Goal: Information Seeking & Learning: Stay updated

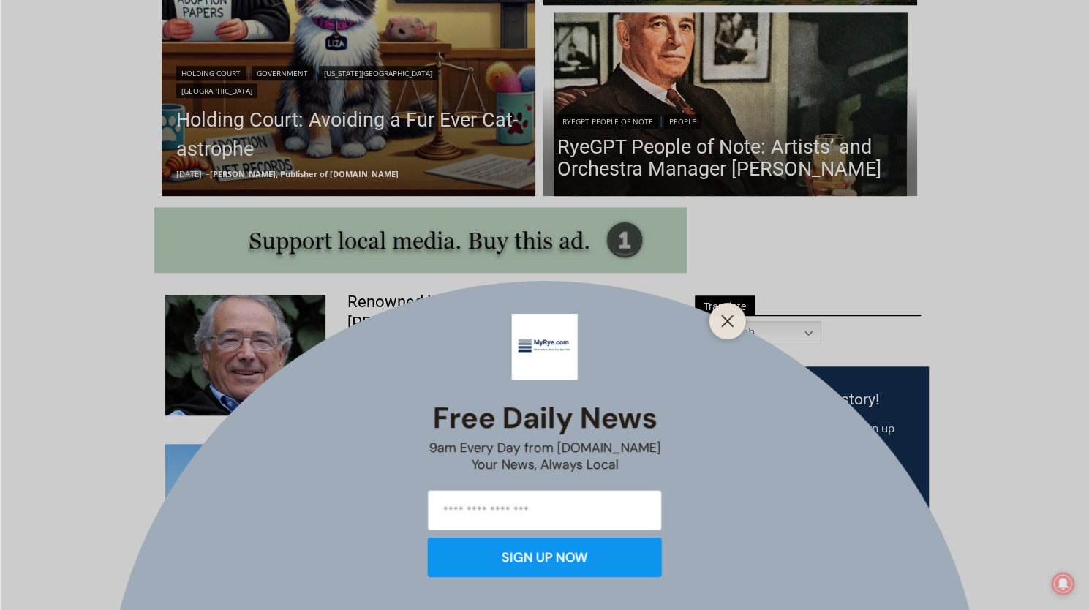
scroll to position [658, 0]
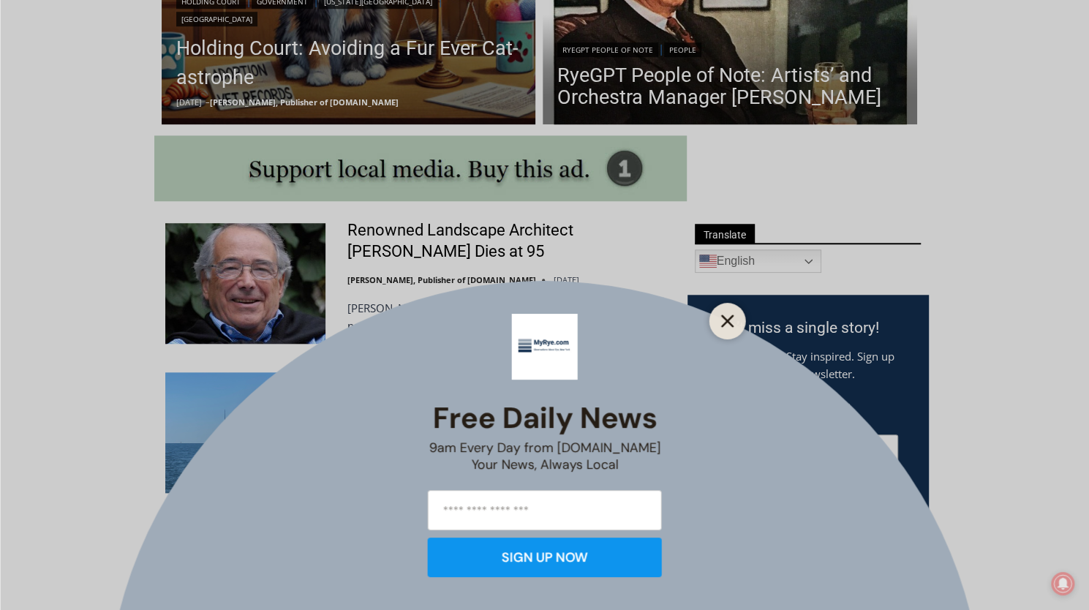
click at [722, 325] on line "Close" at bounding box center [727, 321] width 10 height 10
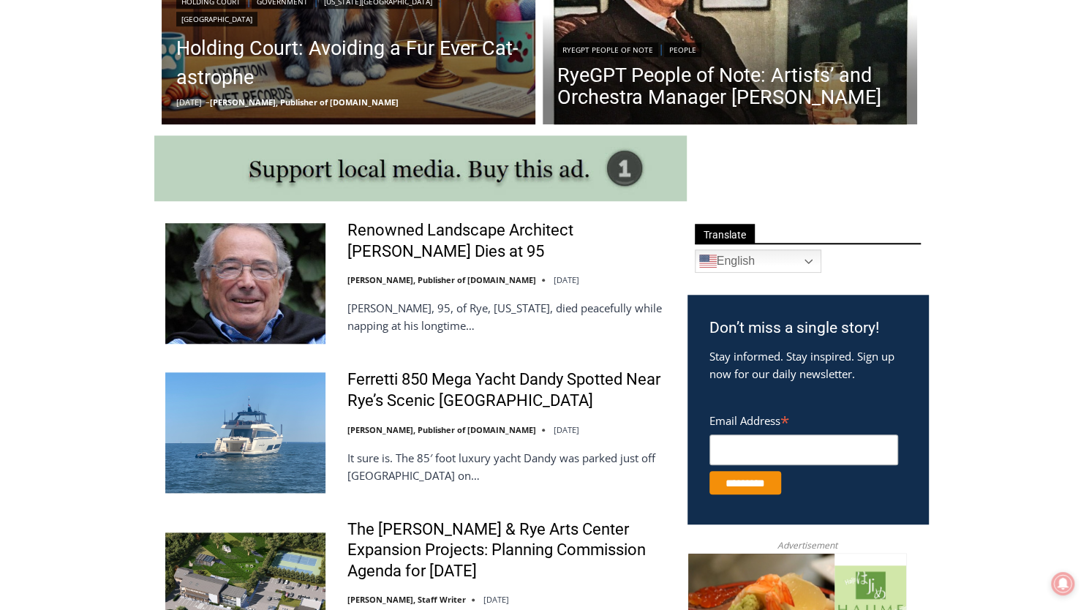
scroll to position [731, 0]
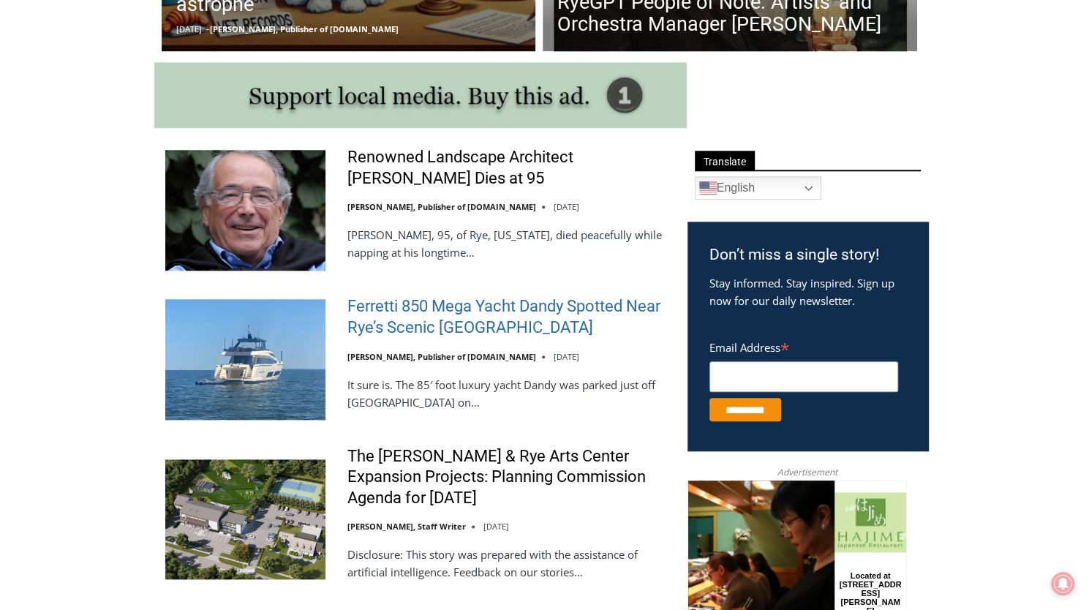
click at [497, 307] on link "Ferretti 850 Mega Yacht Dandy Spotted Near Rye’s Scenic [GEOGRAPHIC_DATA]" at bounding box center [507, 317] width 321 height 42
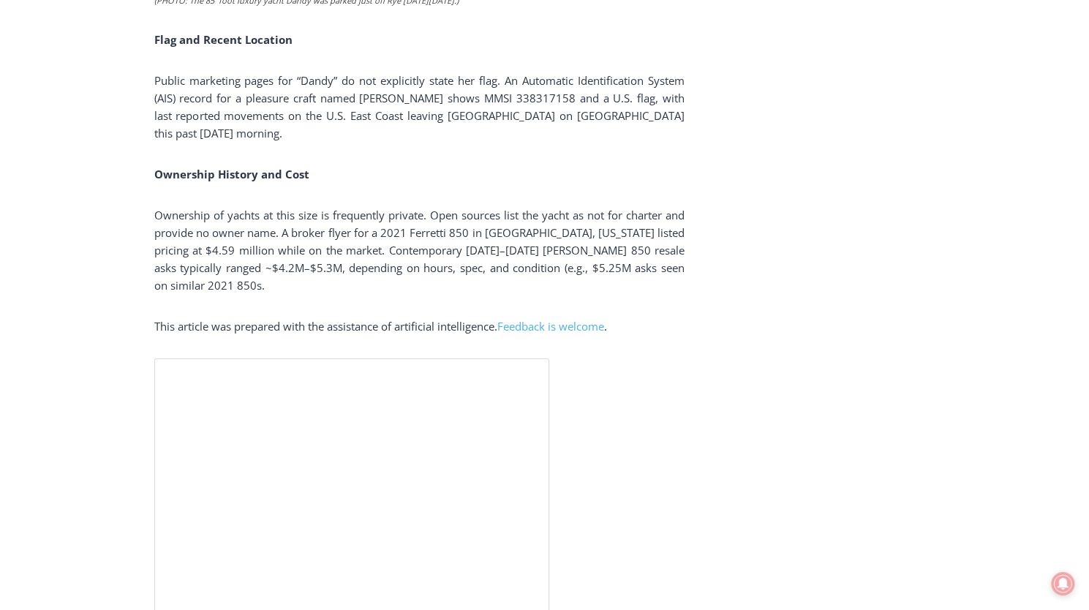
scroll to position [2779, 0]
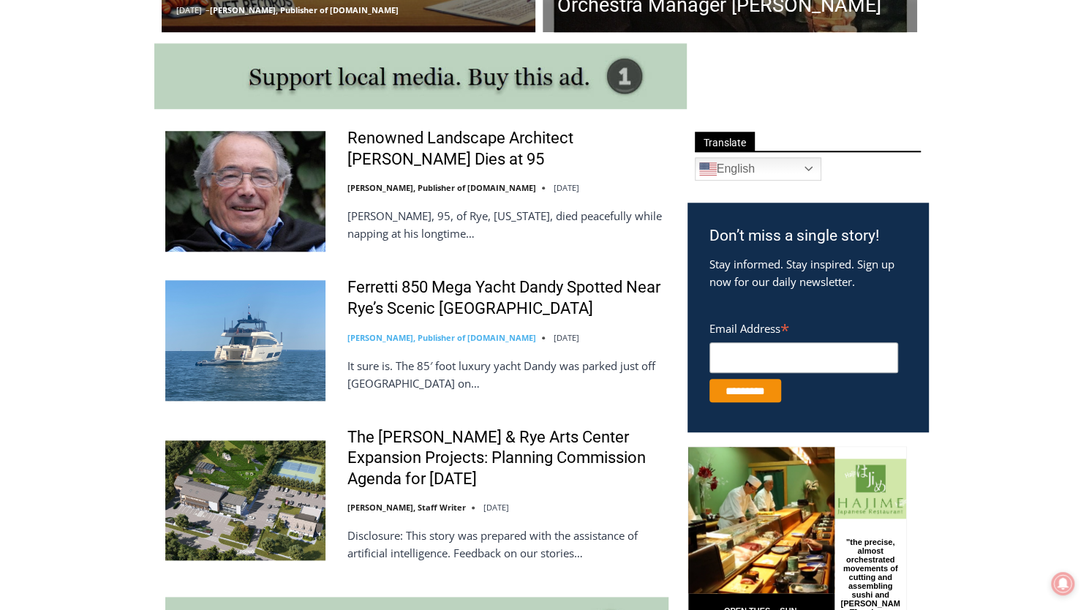
scroll to position [878, 0]
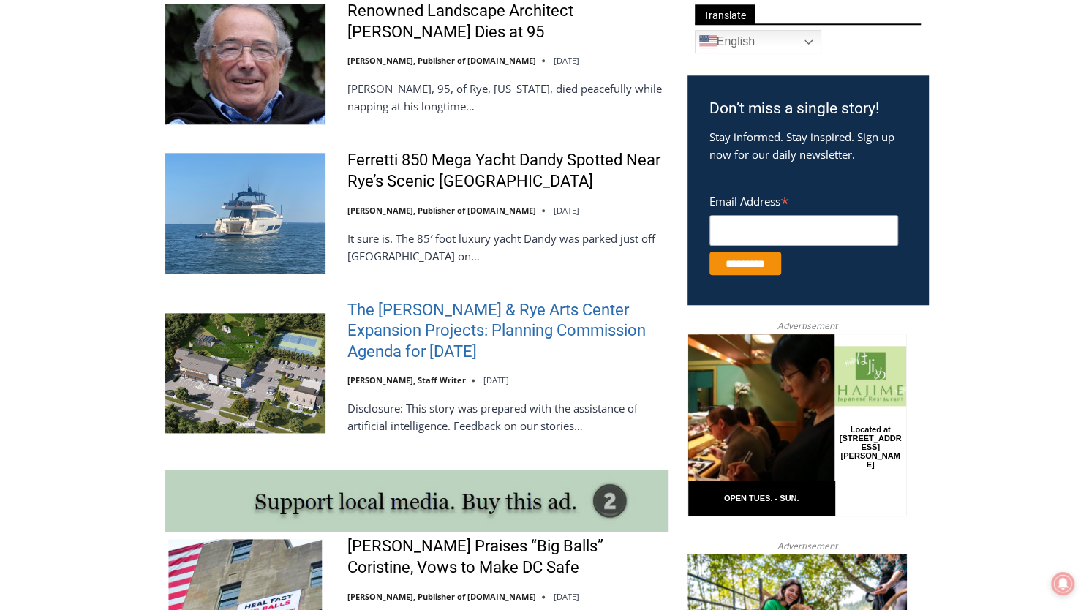
click at [458, 350] on link "The [PERSON_NAME] & Rye Arts Center Expansion Projects: Planning Commission Age…" at bounding box center [507, 331] width 321 height 63
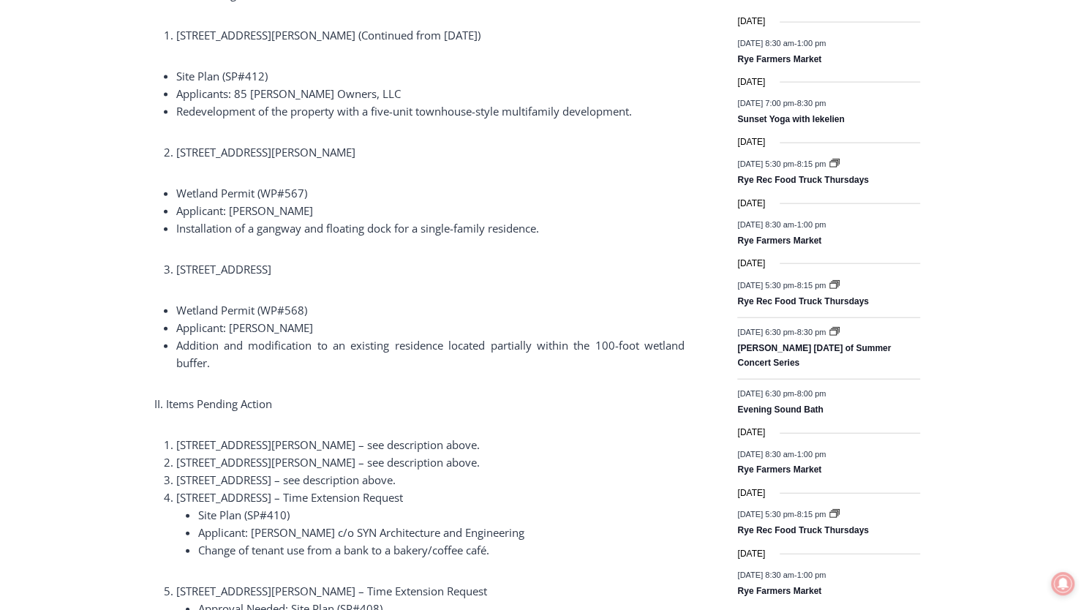
scroll to position [1901, 0]
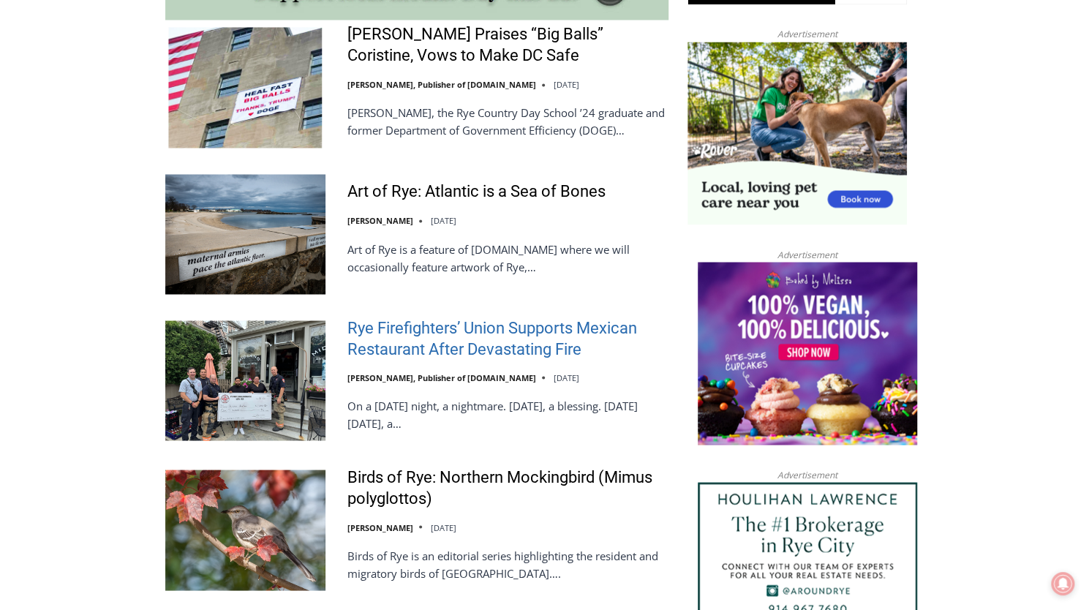
click at [496, 352] on link "Rye Firefighters’ Union Supports Mexican Restaurant After Devastating Fire" at bounding box center [507, 338] width 321 height 42
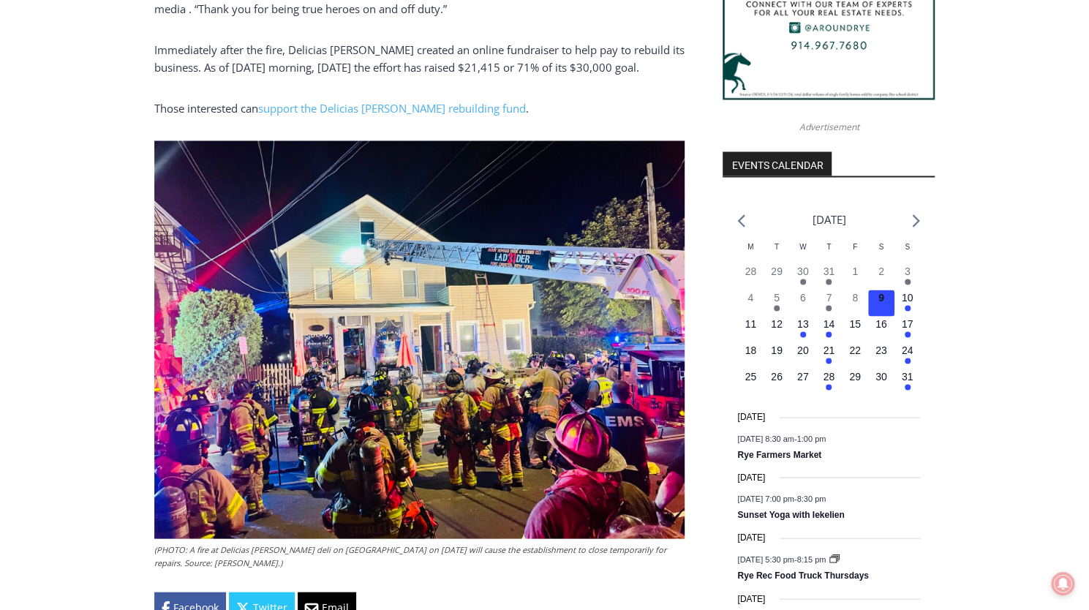
scroll to position [1507, 0]
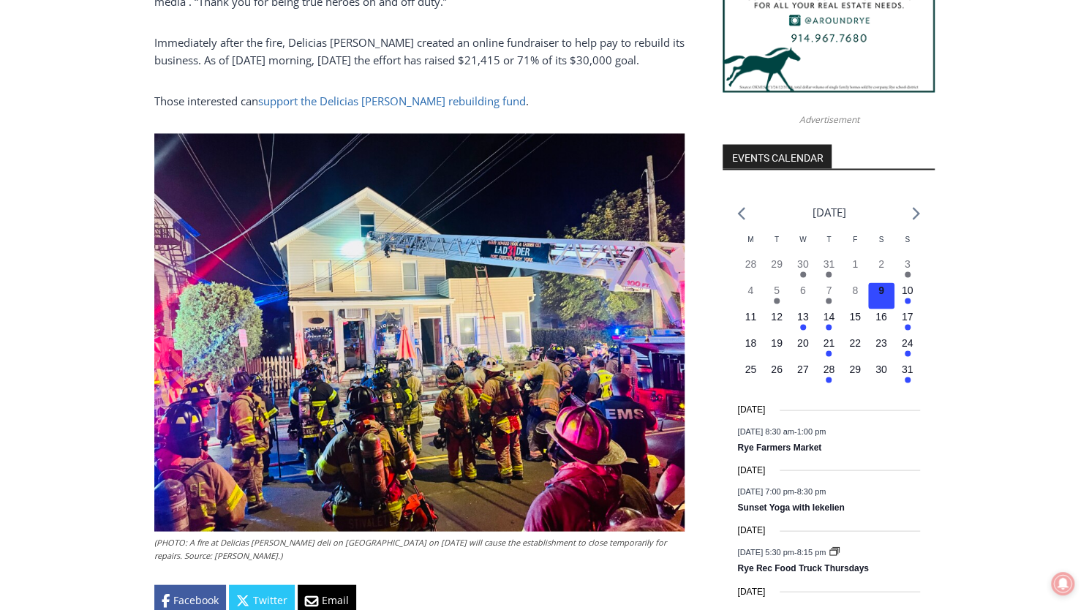
click at [453, 102] on link "support the Delicias Arellano rebuilding fund" at bounding box center [392, 101] width 268 height 15
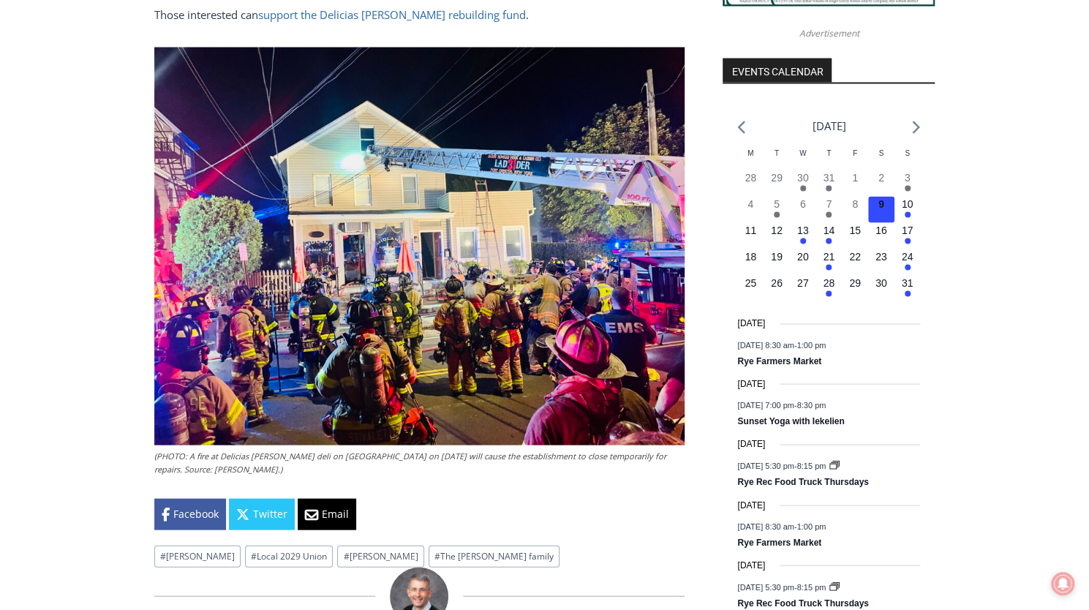
scroll to position [1726, 0]
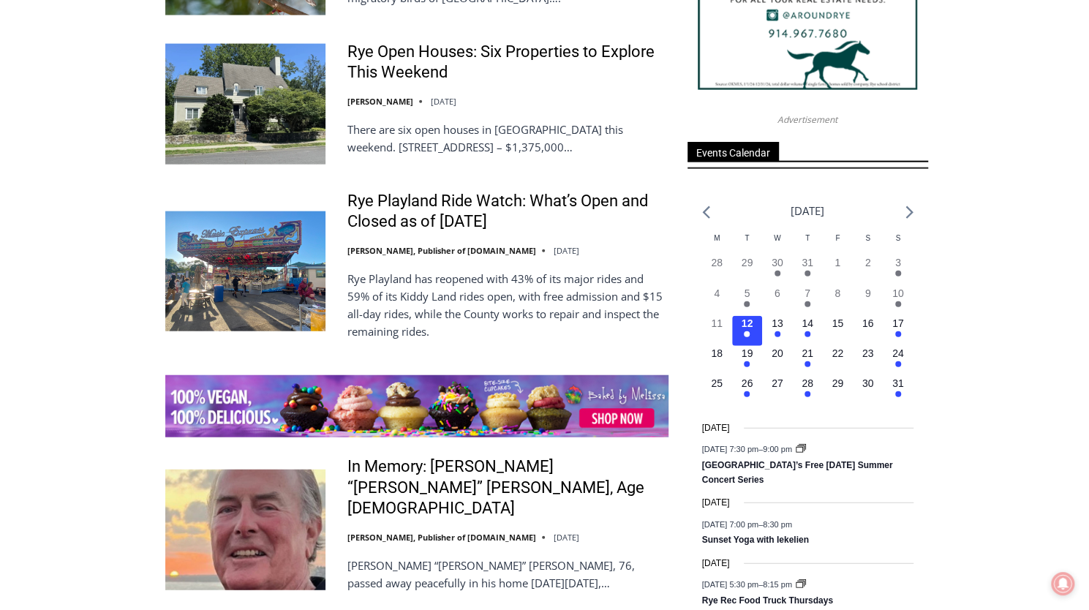
scroll to position [2048, 0]
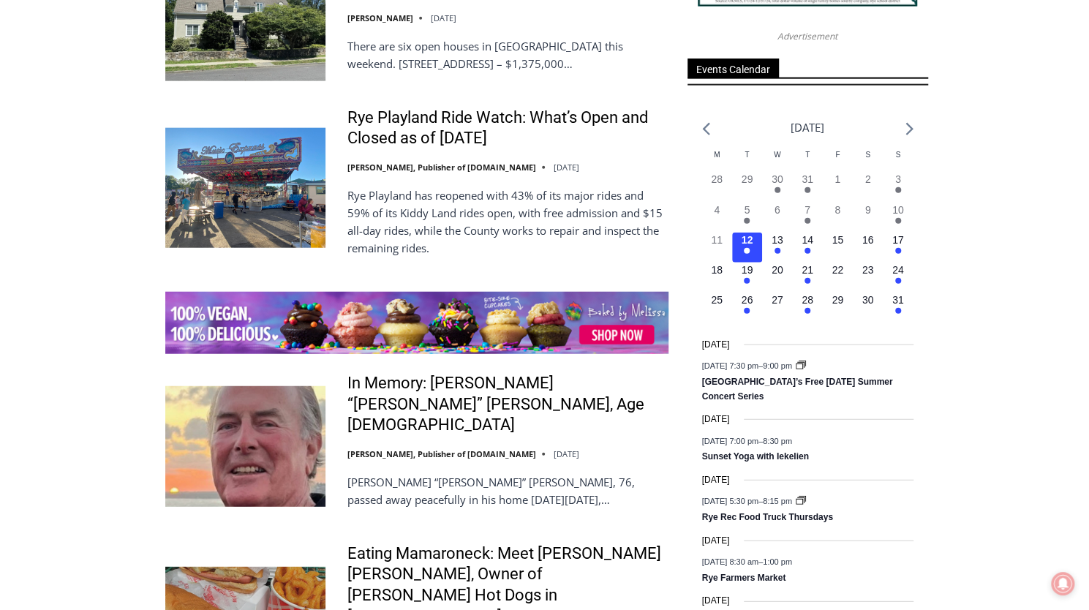
click at [525, 153] on div "Rye Playland Ride Watch: What’s Open and Closed as of [DATE] [PERSON_NAME], Pub…" at bounding box center [507, 188] width 321 height 161
click at [537, 144] on link "Rye Playland Ride Watch: What’s Open and Closed as of [DATE]" at bounding box center [507, 129] width 321 height 42
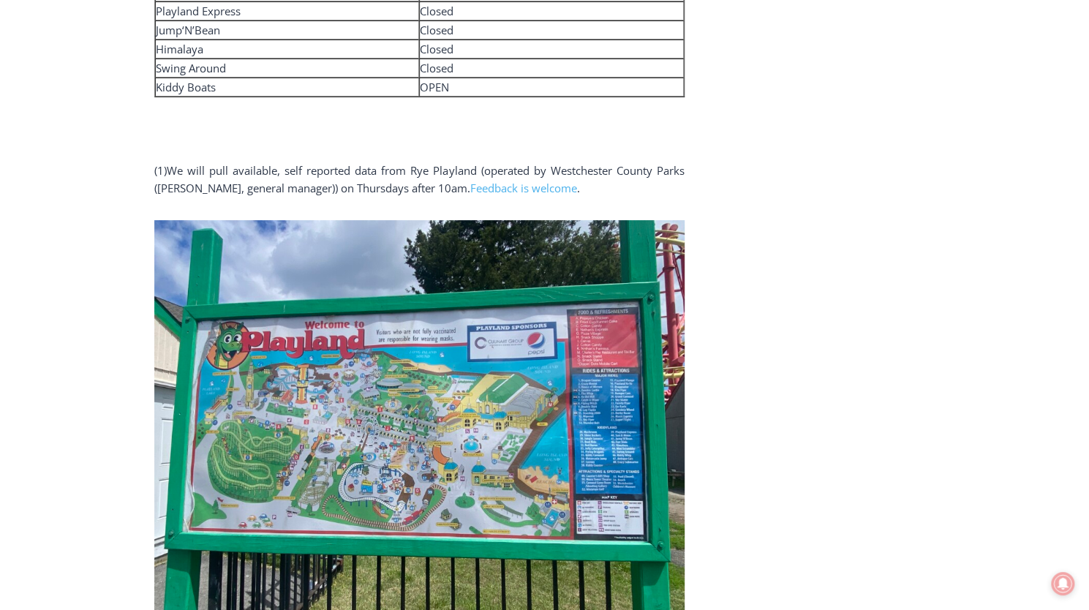
scroll to position [3481, 0]
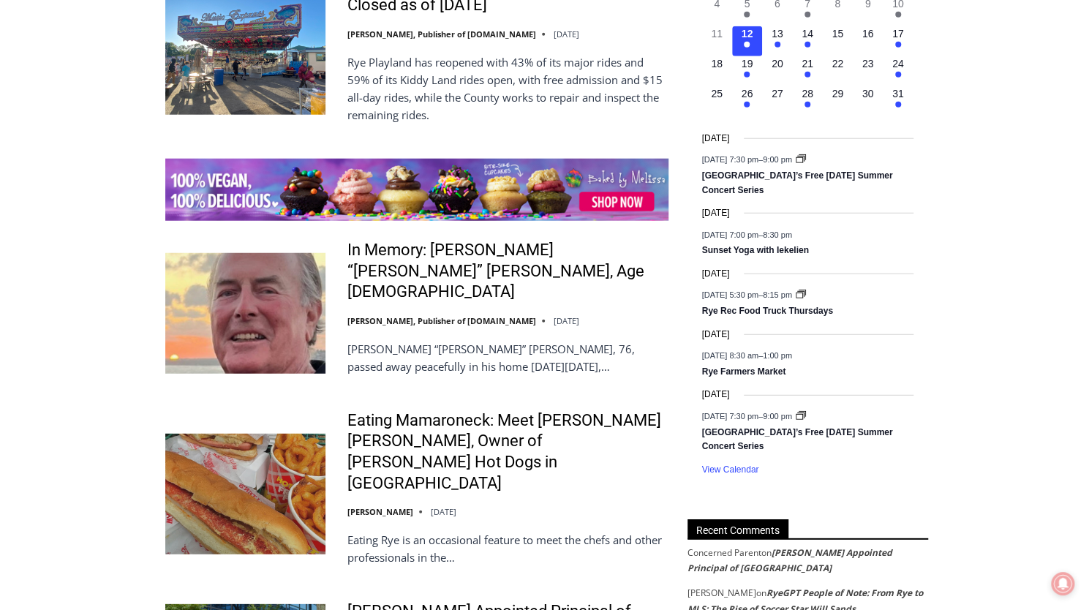
scroll to position [2194, 0]
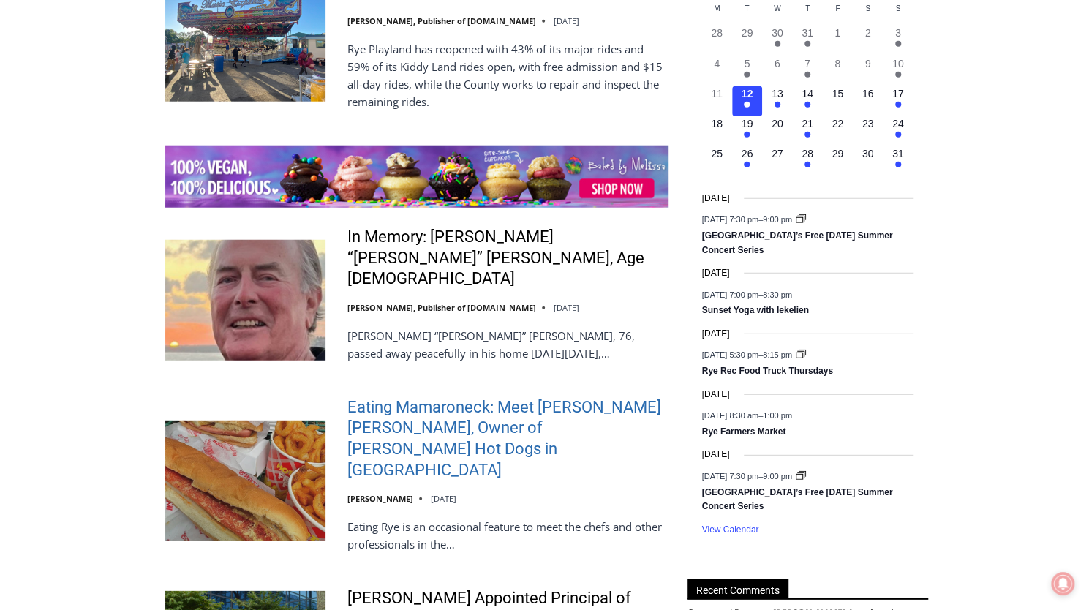
click at [549, 409] on link "Eating Mamaroneck: Meet [PERSON_NAME] [PERSON_NAME], Owner of [PERSON_NAME] Hot…" at bounding box center [507, 438] width 321 height 83
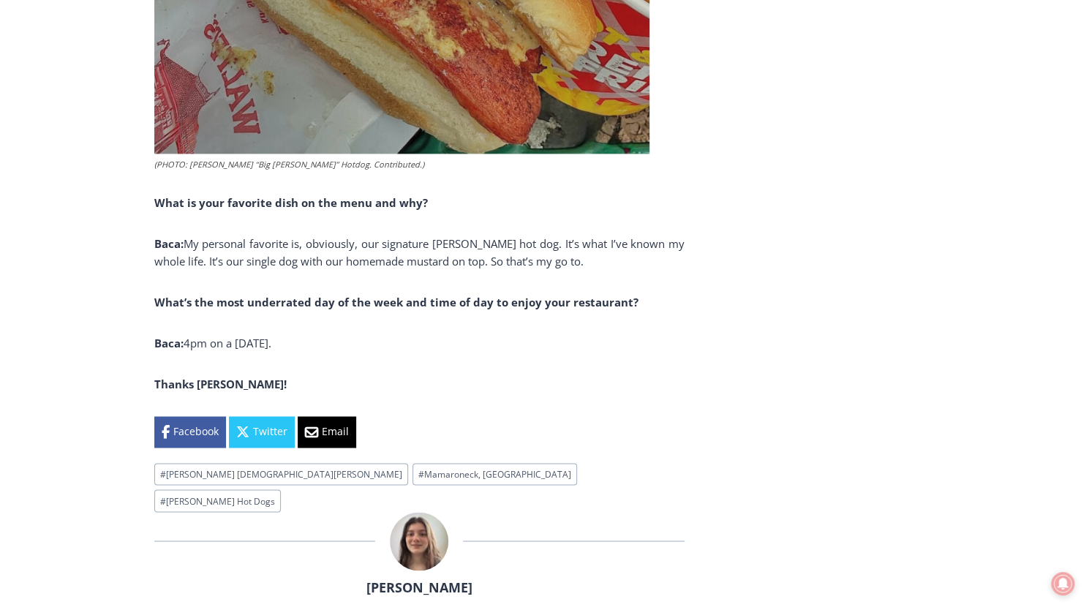
scroll to position [4362, 0]
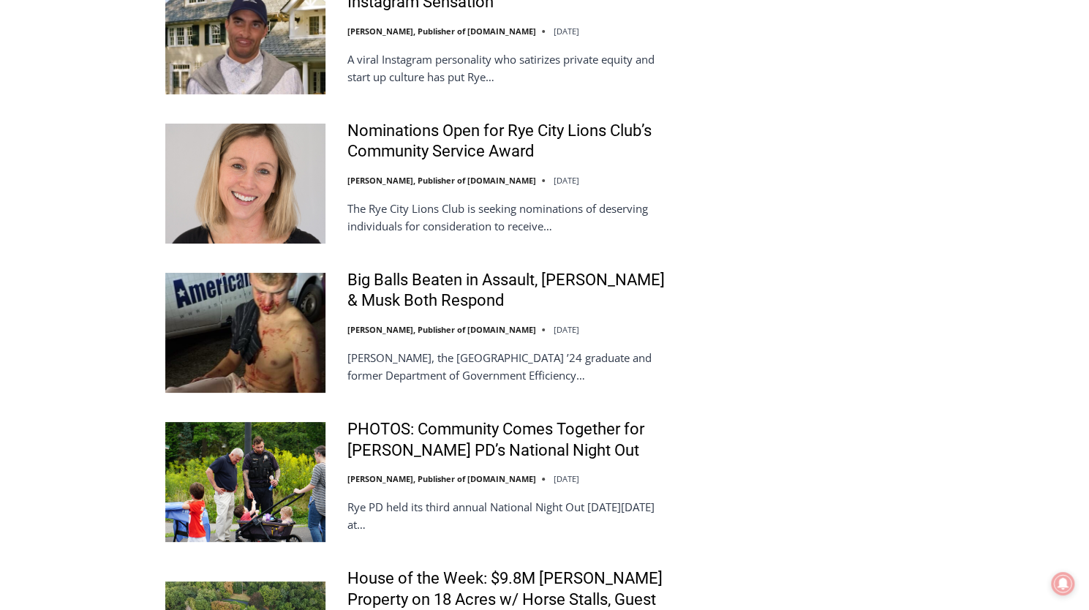
scroll to position [3218, 0]
